Goal: Information Seeking & Learning: Learn about a topic

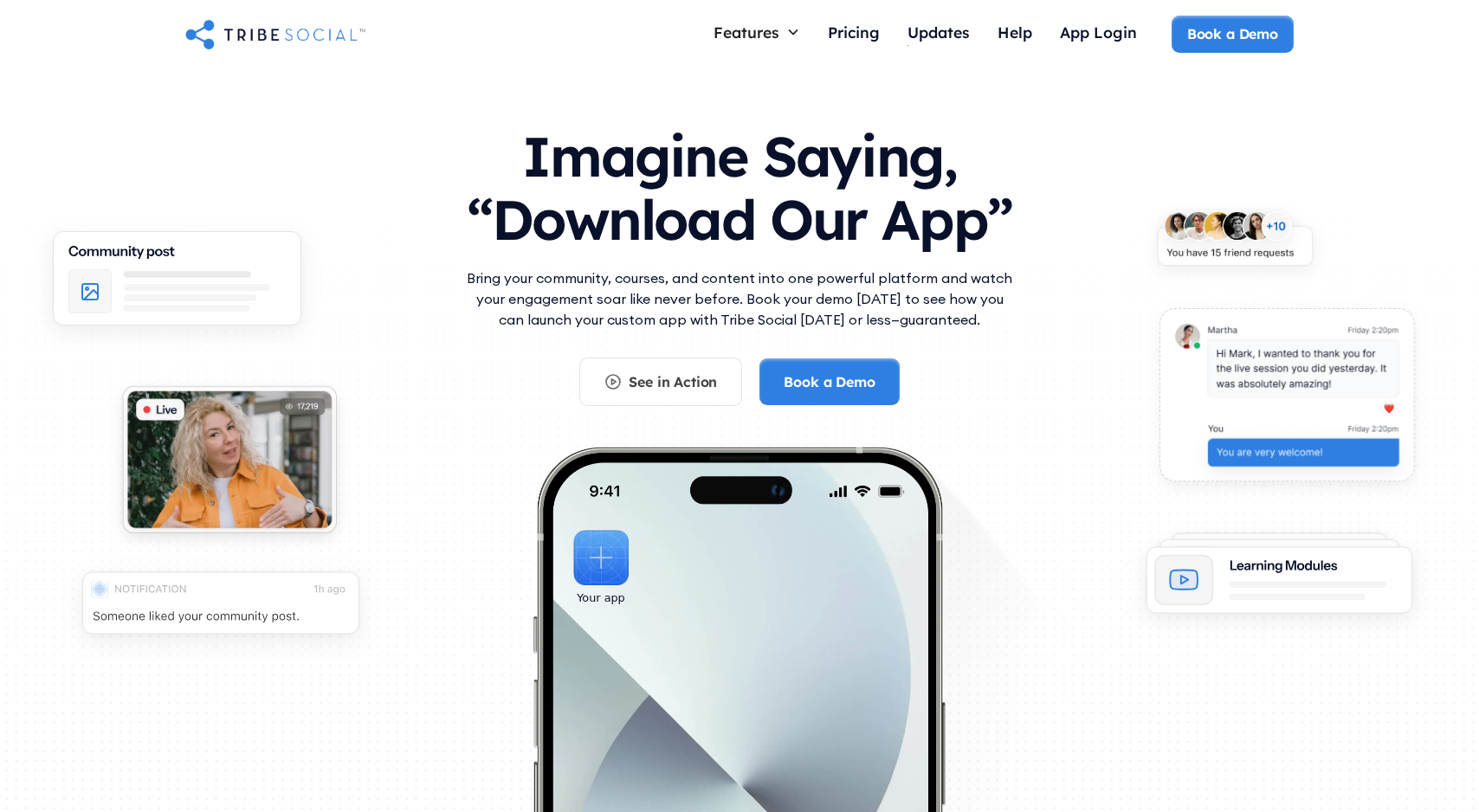
click at [858, 53] on div "Features Courses Guide members with step-by-step teaching Live Call Launch call…" at bounding box center [740, 35] width 1479 height 70
click at [851, 29] on div "Pricing" at bounding box center [854, 32] width 52 height 19
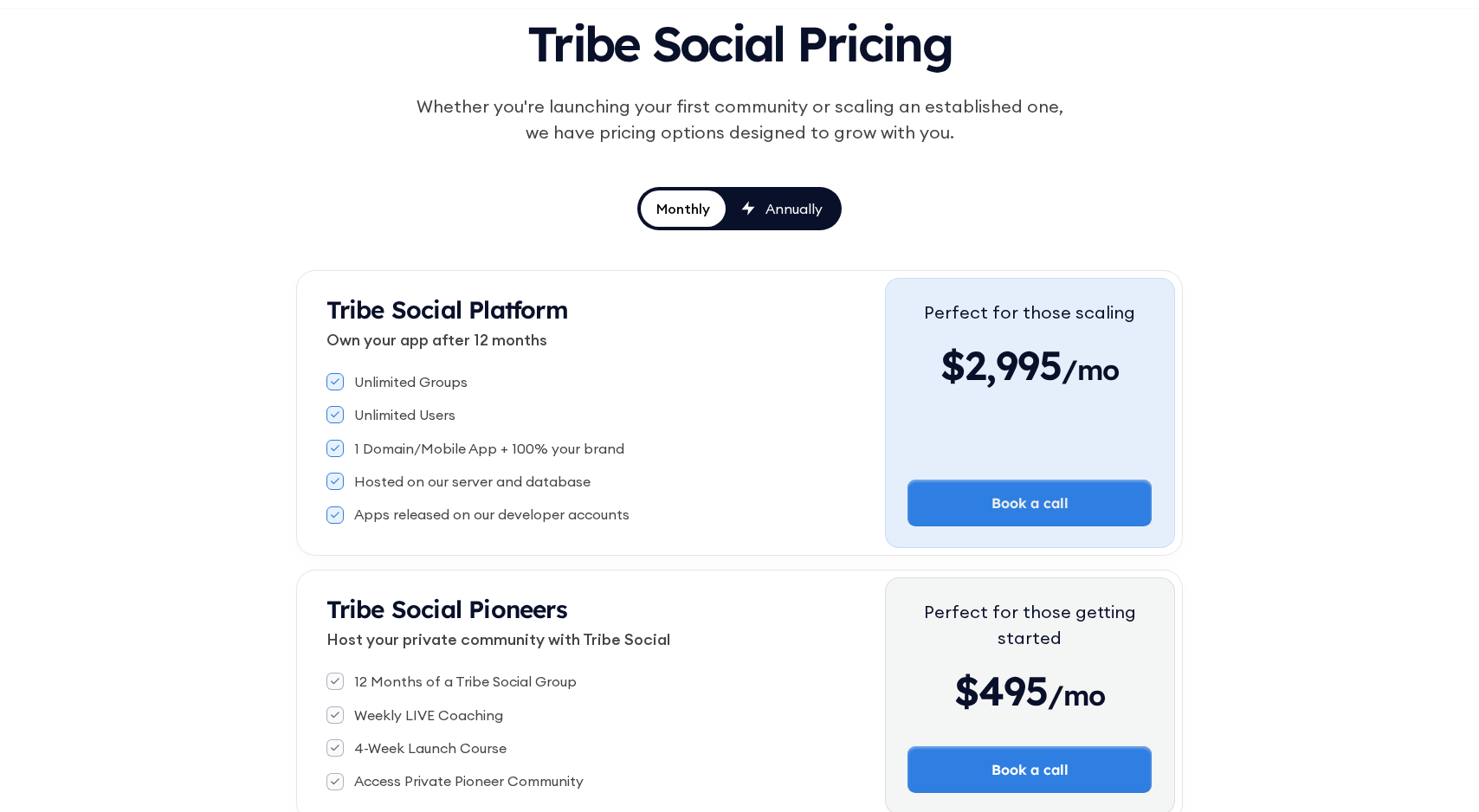
scroll to position [148, 0]
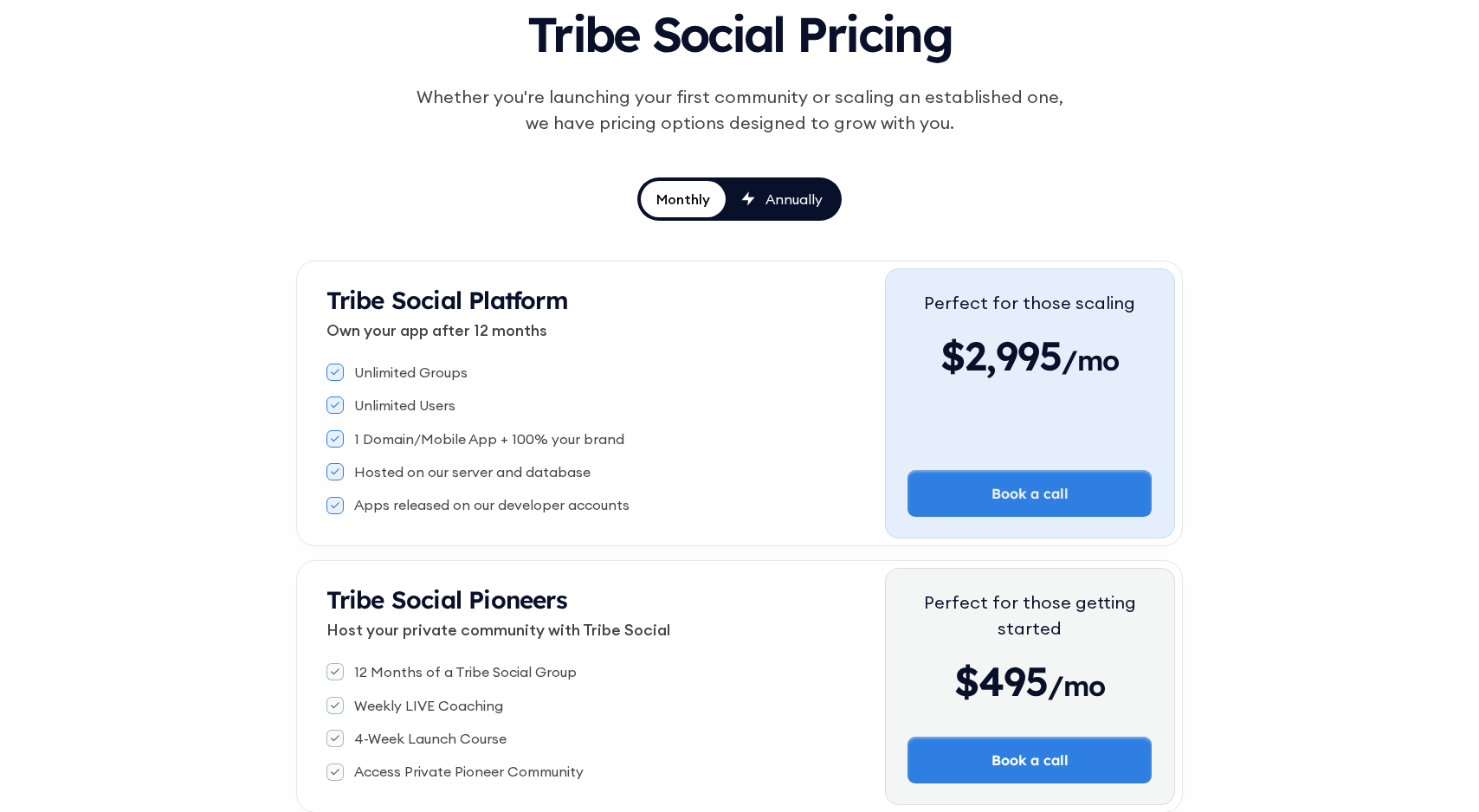
click at [695, 200] on div "Monthly" at bounding box center [682, 199] width 53 height 19
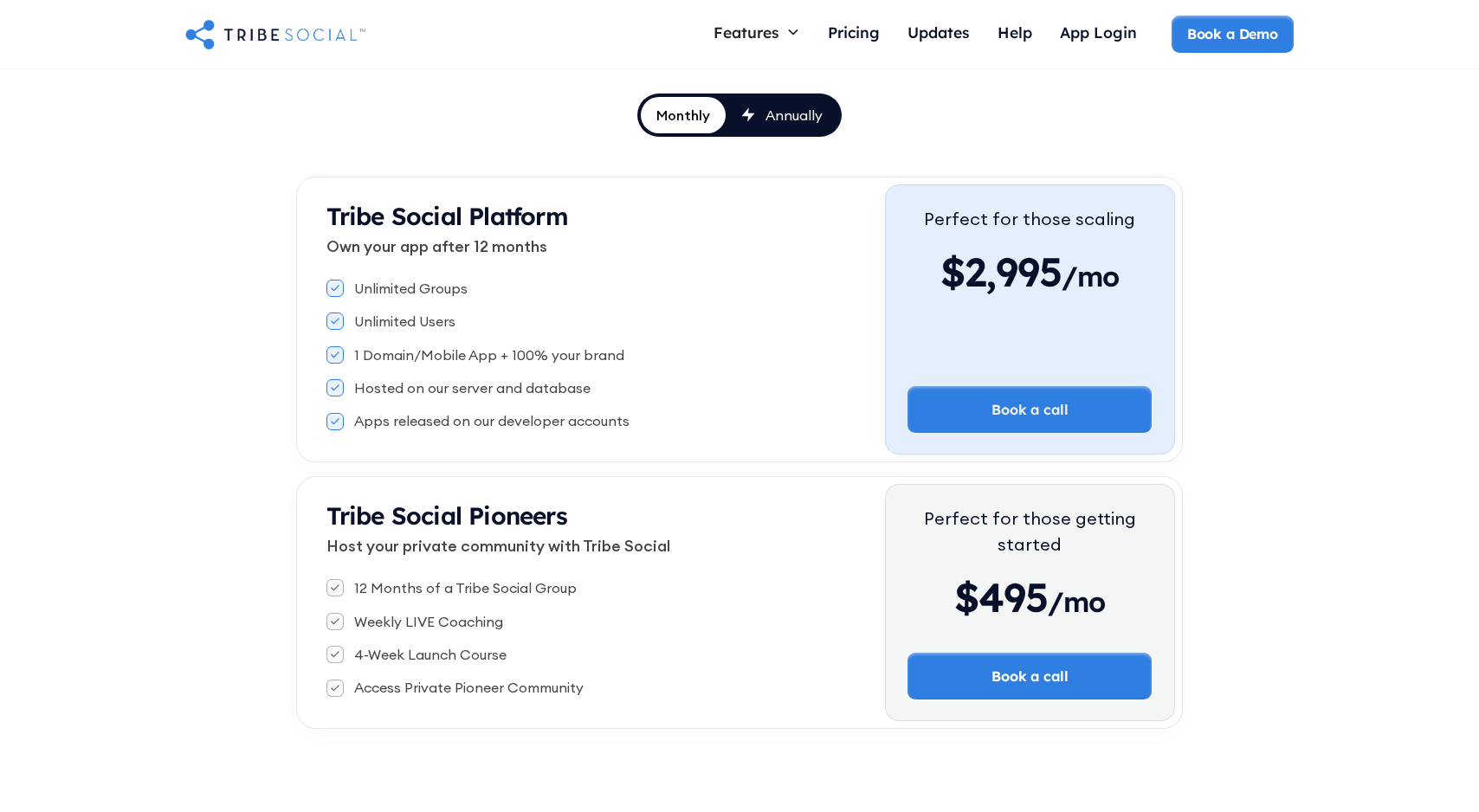
scroll to position [231, 0]
click at [774, 123] on div "Annually" at bounding box center [794, 116] width 57 height 19
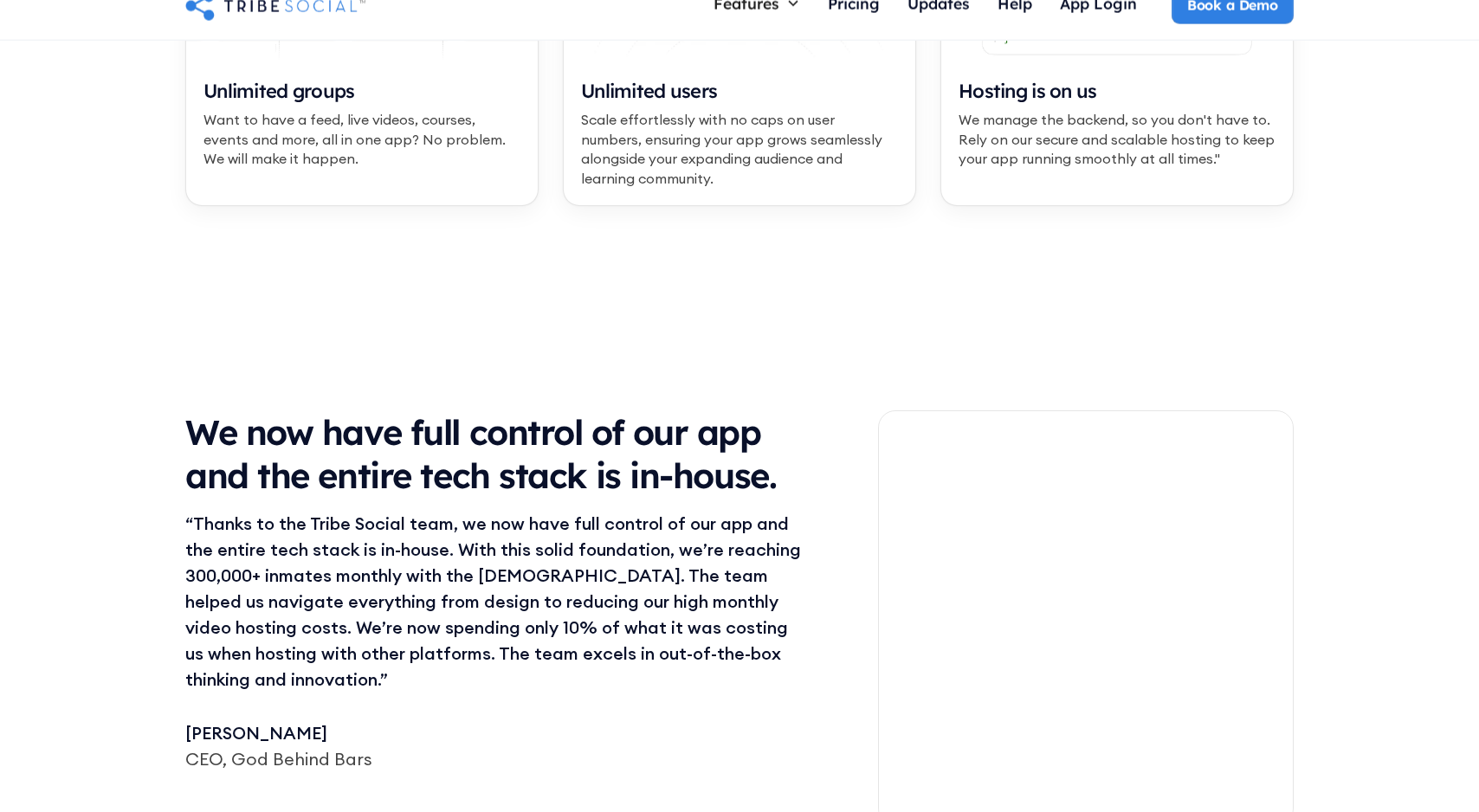
scroll to position [1611, 0]
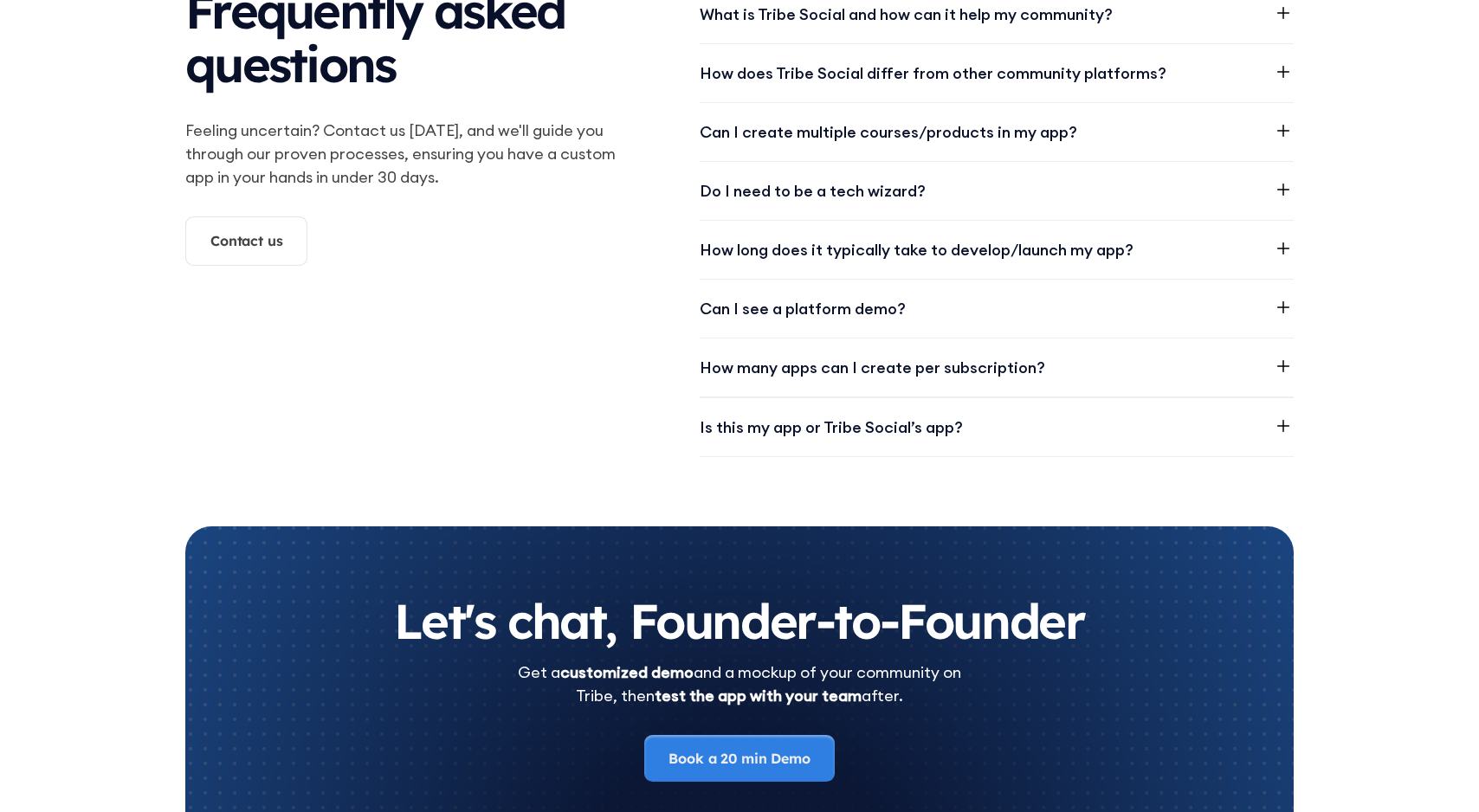
click at [611, 348] on div "Frequently asked questions Feeling uncertain? Contact us [DATE], and we'll guid…" at bounding box center [739, 221] width 1108 height 472
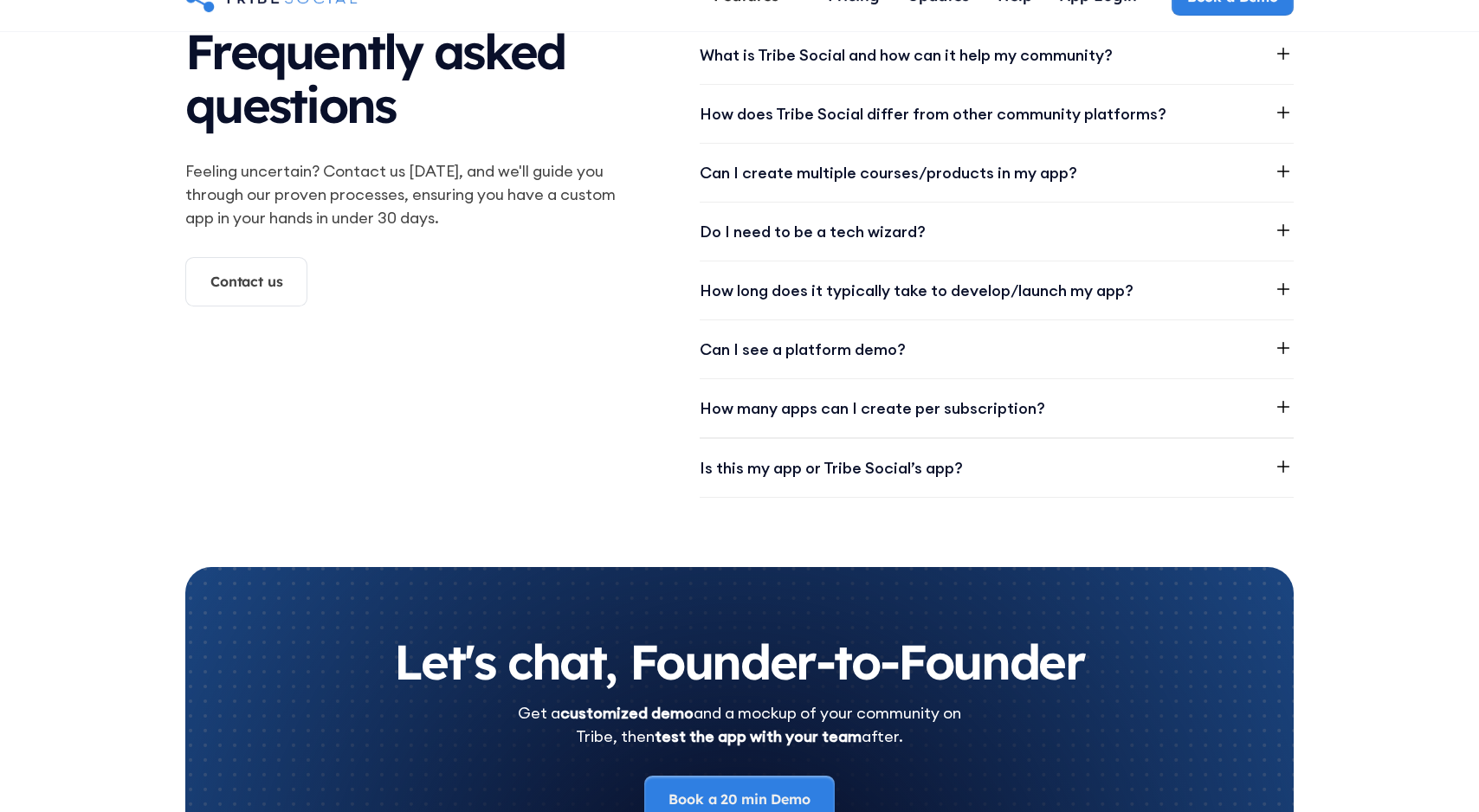
scroll to position [2346, 0]
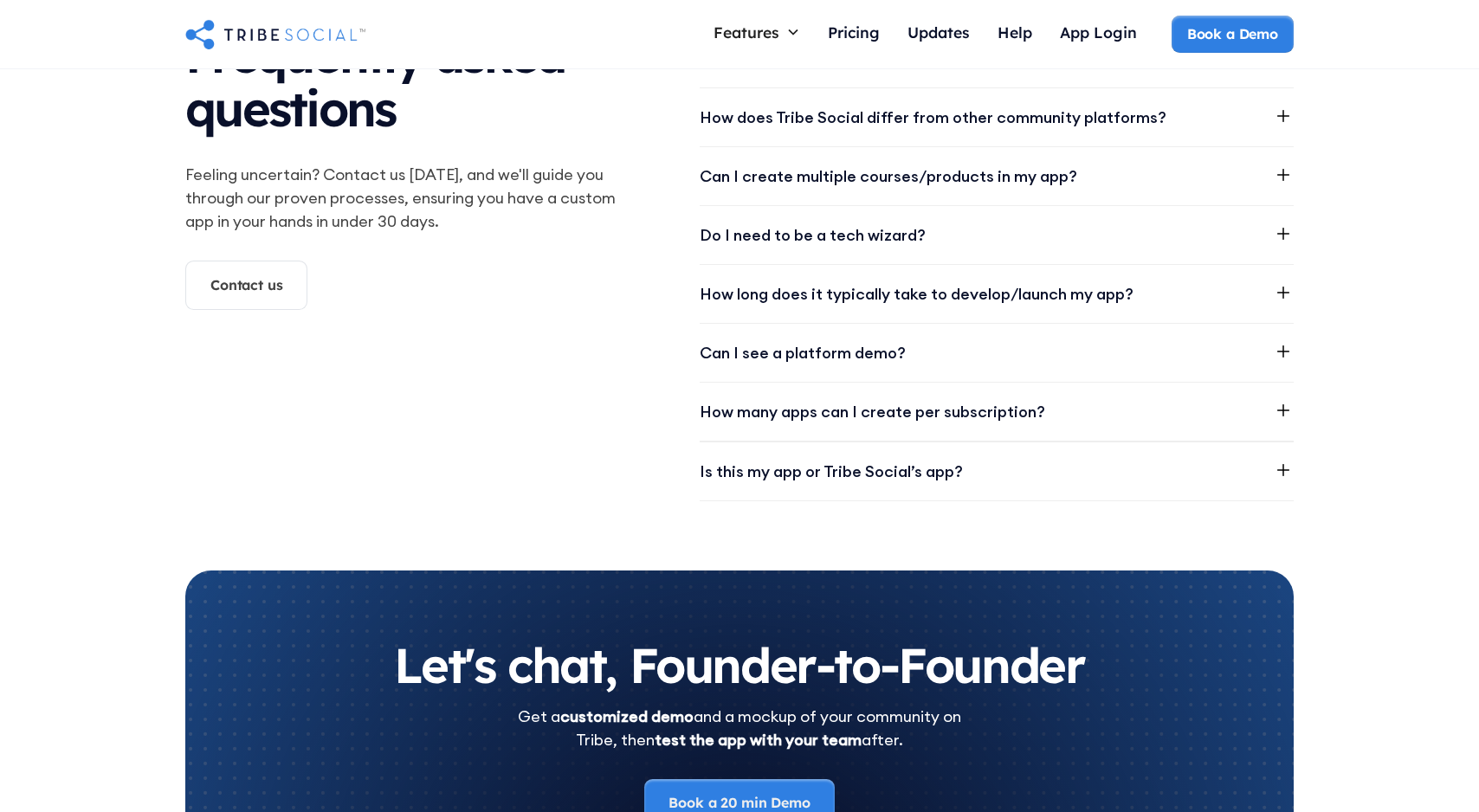
click at [759, 332] on div "Can I see a platform demo?" at bounding box center [997, 353] width 594 height 58
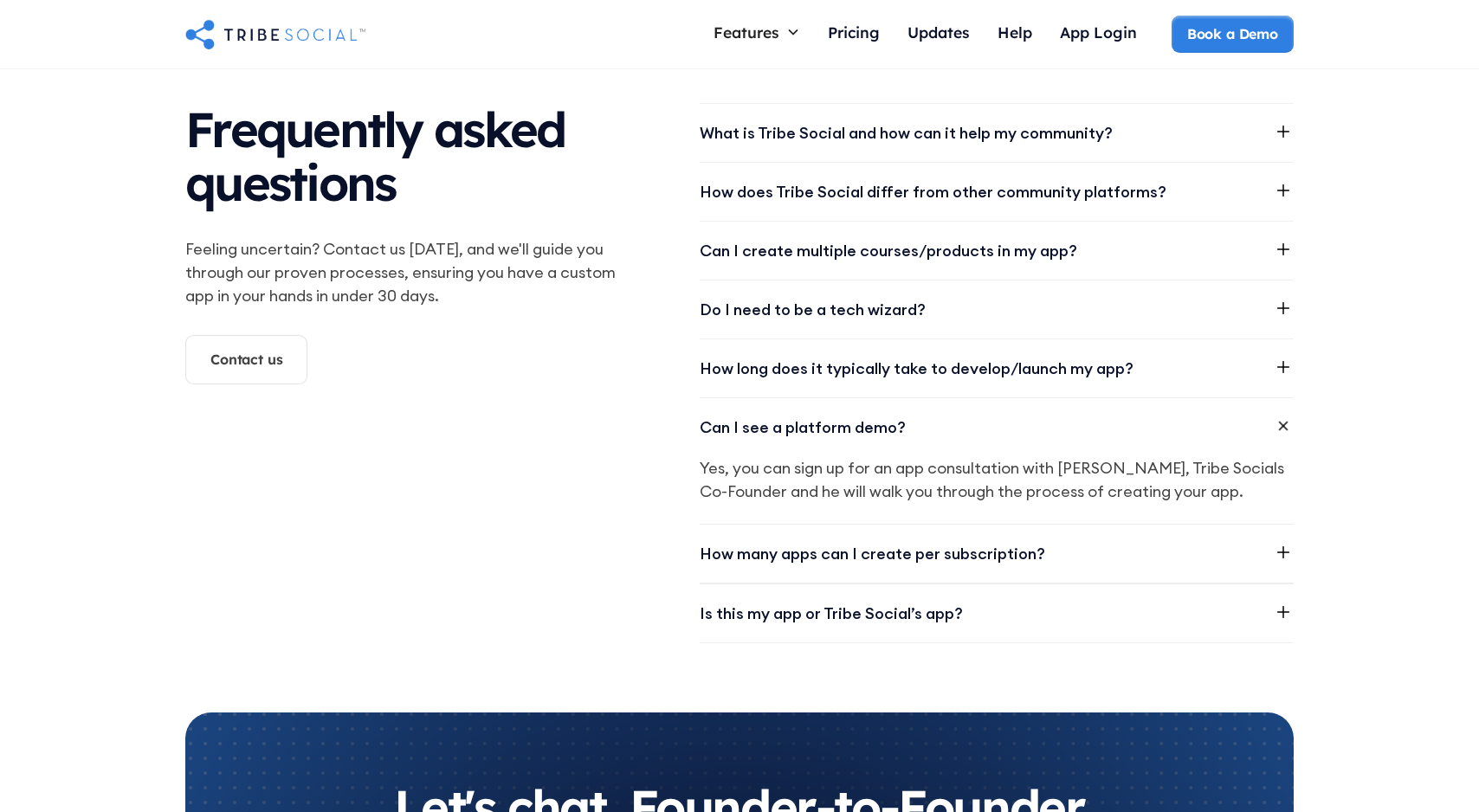
click at [651, 360] on div "Frequently asked questions Feeling uncertain? Contact us [DATE], and we'll guid…" at bounding box center [739, 373] width 1108 height 540
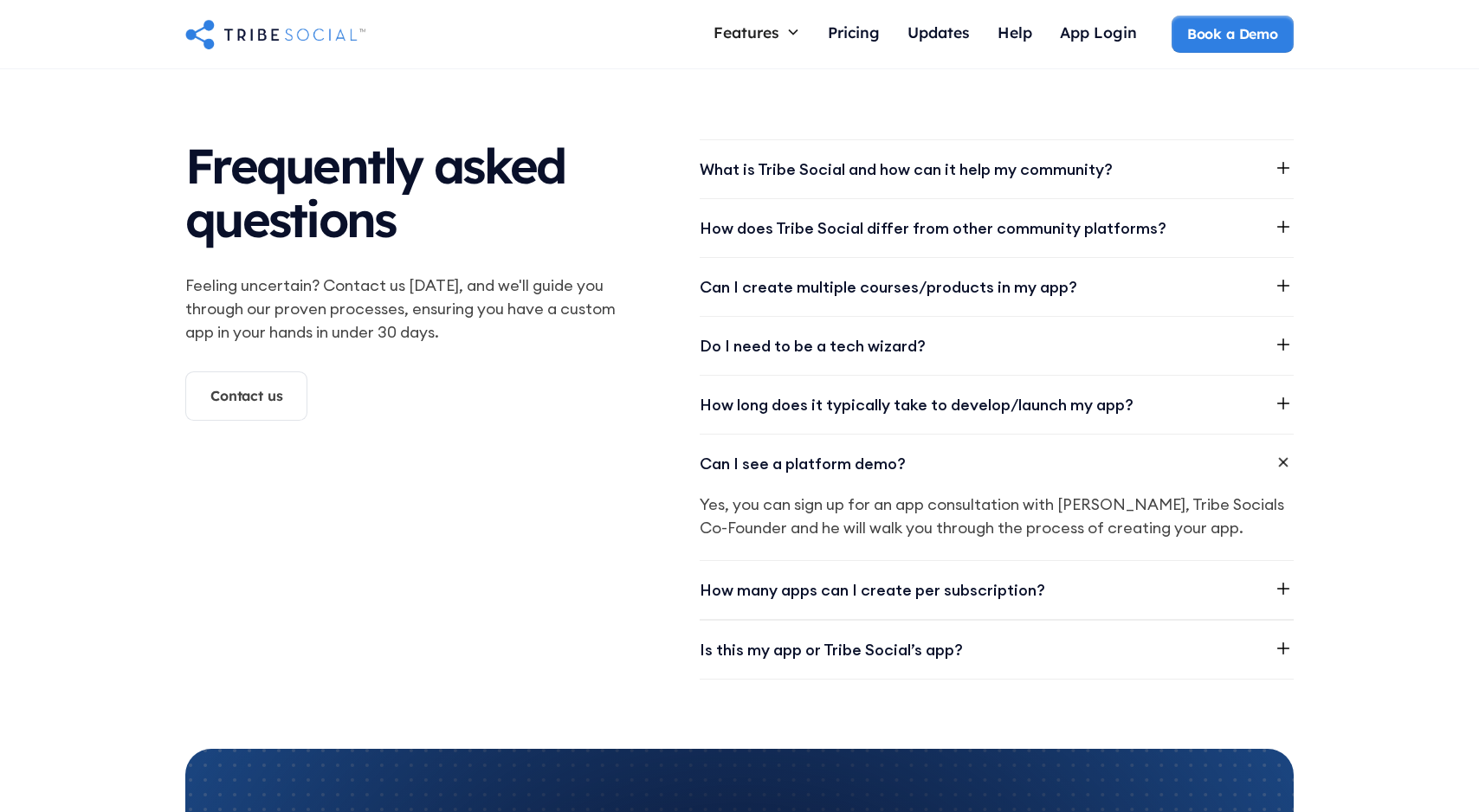
scroll to position [2226, 0]
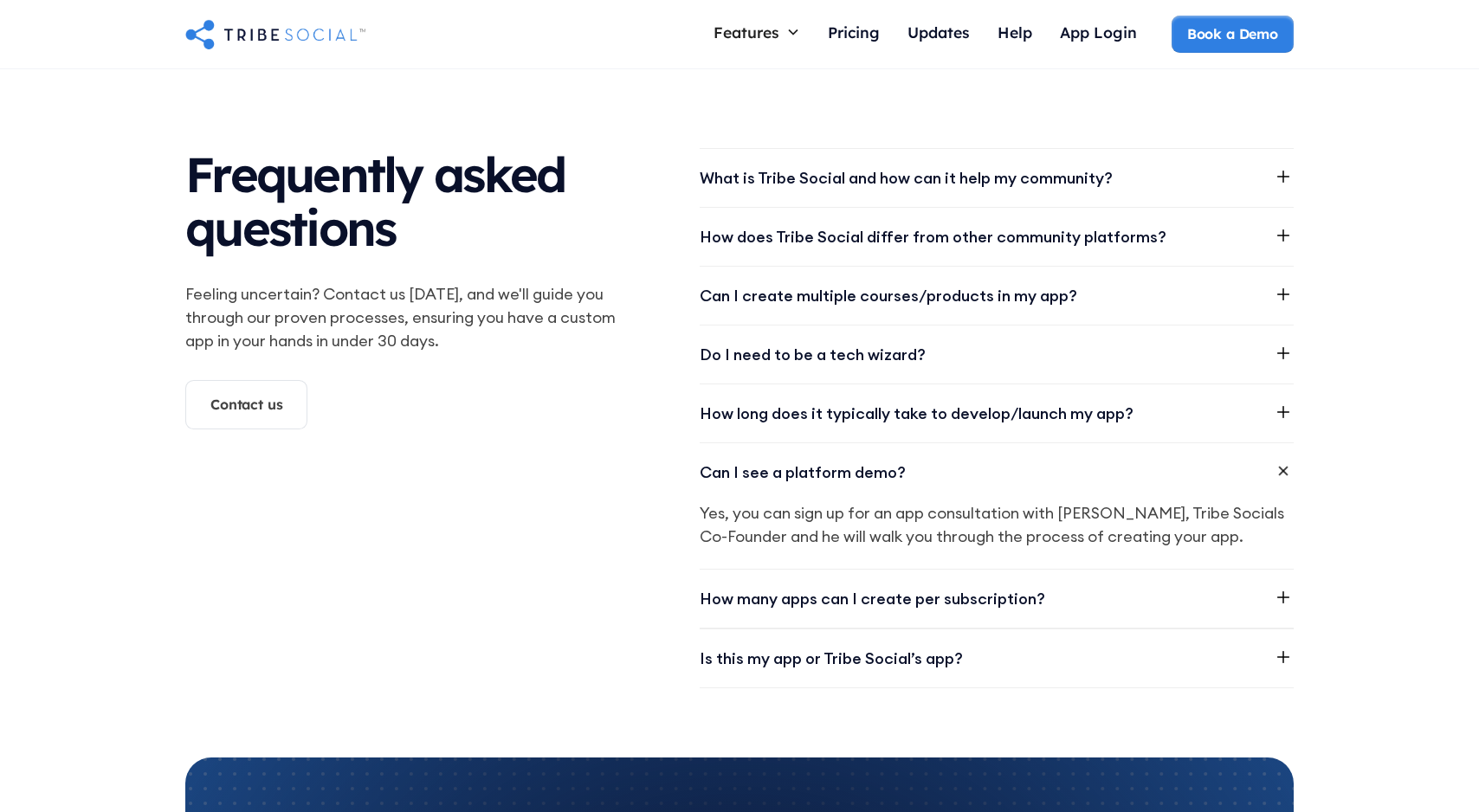
click at [727, 199] on div "What is Tribe Social and how can it help my community?" at bounding box center [997, 178] width 594 height 58
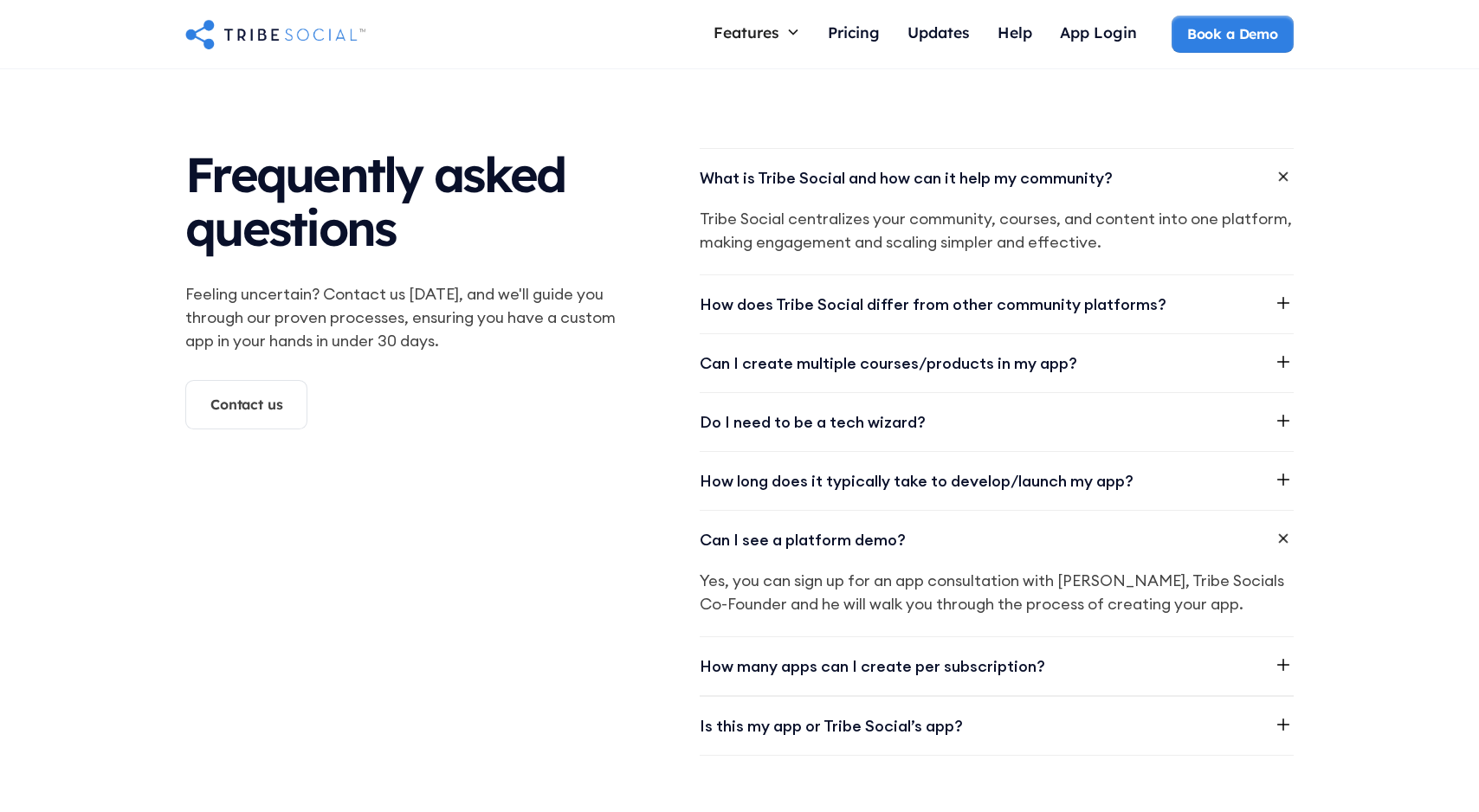
click at [668, 205] on div "Frequently asked questions Feeling uncertain? Contact us [DATE], and we'll guid…" at bounding box center [739, 452] width 1108 height 608
